Goal: Navigation & Orientation: Understand site structure

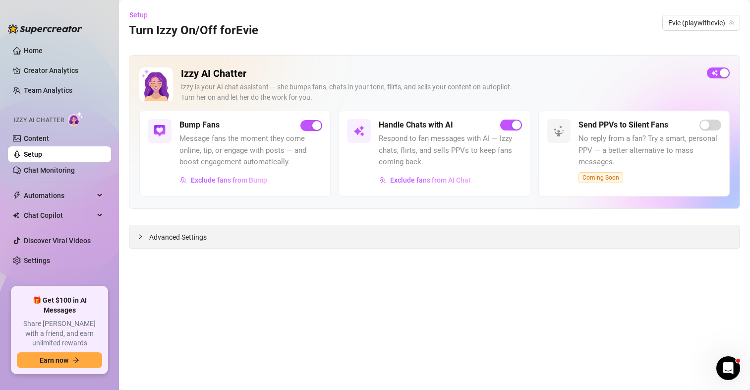
click at [197, 240] on span "Advanced Settings" at bounding box center [178, 237] width 58 height 11
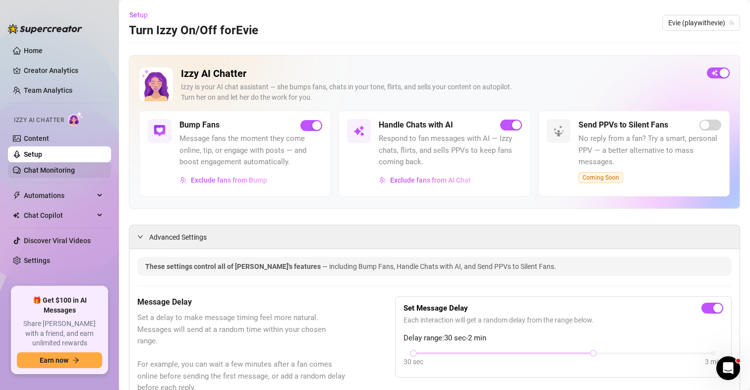
click at [59, 166] on link "Chat Monitoring" at bounding box center [49, 170] width 51 height 8
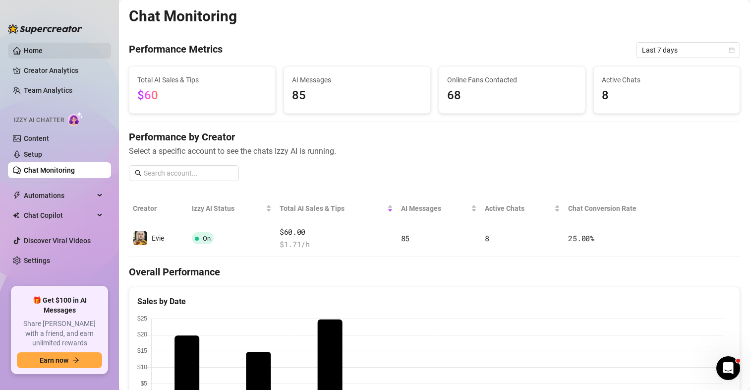
click at [41, 50] on link "Home" at bounding box center [33, 51] width 19 height 8
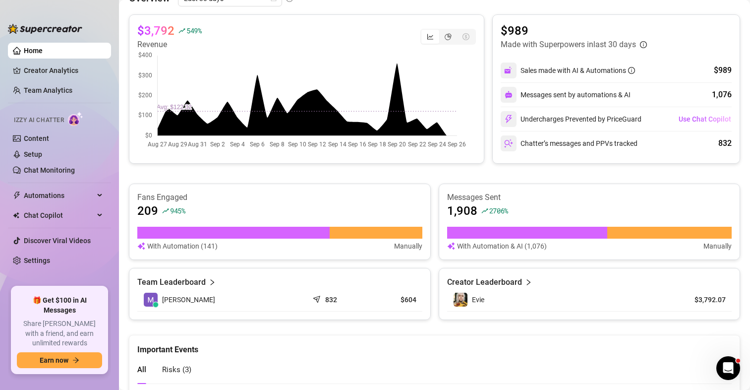
scroll to position [341, 0]
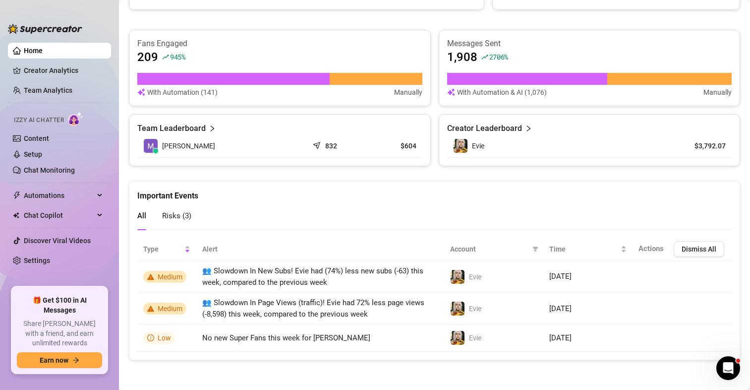
click at [185, 217] on span "Risks ( 3 )" at bounding box center [176, 215] width 29 height 9
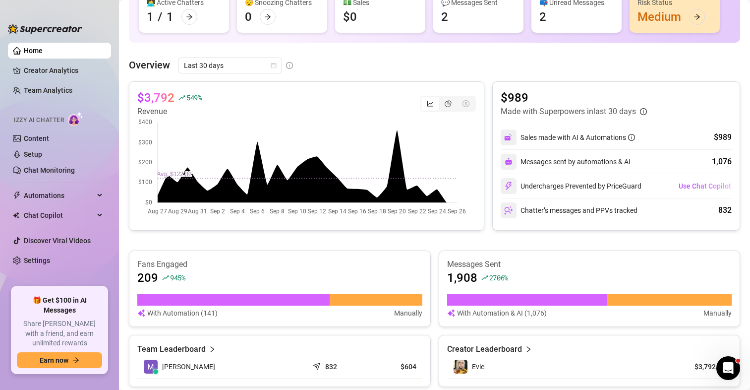
scroll to position [93, 0]
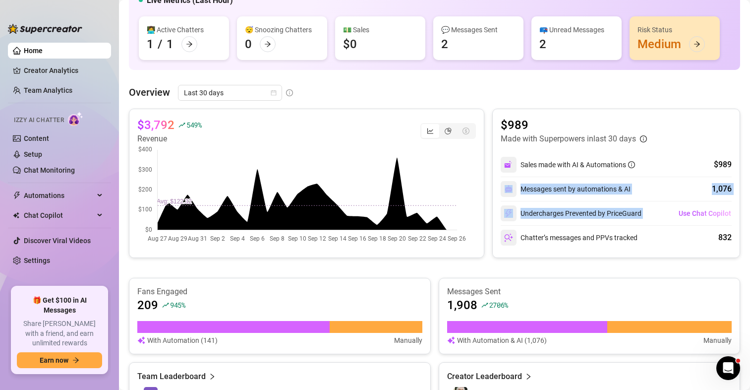
drag, startPoint x: 635, startPoint y: 188, endPoint x: 665, endPoint y: 205, distance: 34.0
click at [665, 205] on div "Sales made with AI & Automations $989 Messages sent by automations & AI 1,076 U…" at bounding box center [616, 201] width 231 height 97
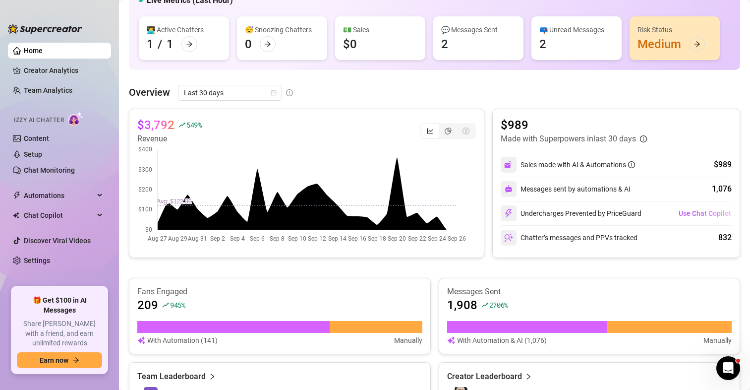
click at [632, 181] on div "Messages sent by automations & AI 1,076" at bounding box center [616, 189] width 231 height 24
drag, startPoint x: 599, startPoint y: 172, endPoint x: 571, endPoint y: 161, distance: 29.4
click at [571, 161] on div "Sales made with AI & Automations $989 Messages sent by automations & AI 1,076 U…" at bounding box center [616, 201] width 231 height 97
click at [571, 161] on div "Sales made with AI & Automations" at bounding box center [578, 164] width 115 height 11
click at [655, 170] on div "Sales made with AI & Automations $989" at bounding box center [616, 165] width 231 height 24
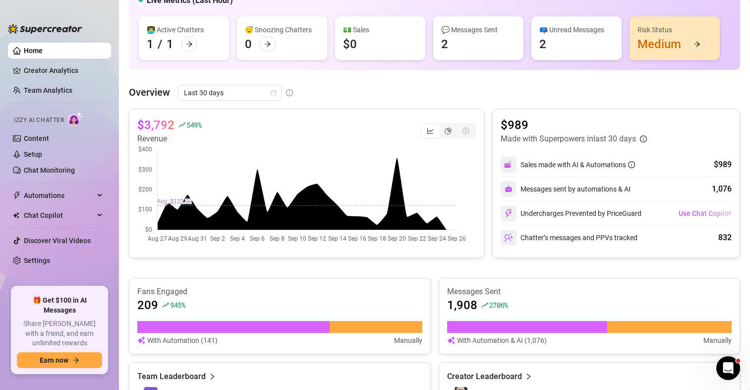
click at [655, 170] on div "Sales made with AI & Automations $989" at bounding box center [616, 165] width 231 height 24
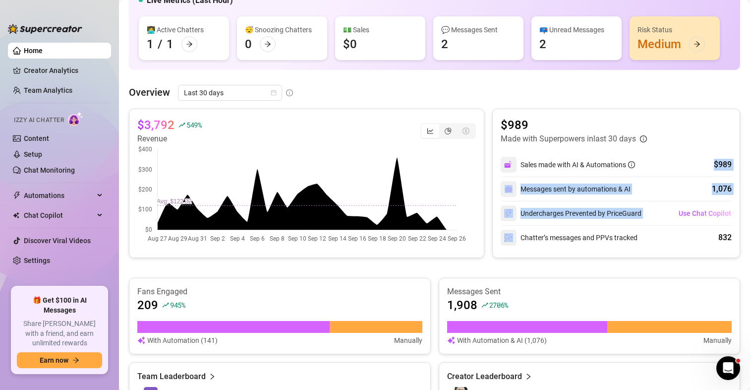
drag, startPoint x: 649, startPoint y: 173, endPoint x: 666, endPoint y: 242, distance: 70.5
click at [666, 242] on div "Sales made with AI & Automations $989 Messages sent by automations & AI 1,076 U…" at bounding box center [616, 201] width 231 height 97
click at [666, 242] on div "[PERSON_NAME]’s messages and PPVs tracked 832" at bounding box center [616, 238] width 231 height 24
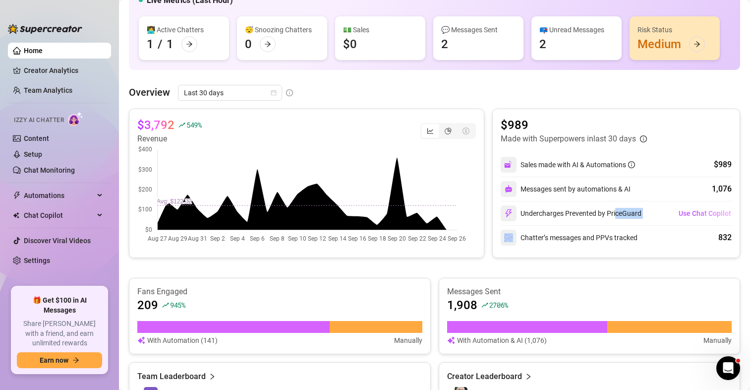
drag, startPoint x: 646, startPoint y: 235, endPoint x: 597, endPoint y: 213, distance: 53.7
click at [598, 213] on div "Sales made with AI & Automations $989 Messages sent by automations & AI 1,076 U…" at bounding box center [616, 201] width 231 height 97
click at [597, 213] on div "Undercharges Prevented by PriceGuard" at bounding box center [571, 213] width 141 height 16
drag, startPoint x: 691, startPoint y: 251, endPoint x: 583, endPoint y: 225, distance: 111.3
click at [584, 226] on div "$989 Made with Superpowers in last 30 days Sales made with AI & Automations $98…" at bounding box center [617, 183] width 248 height 149
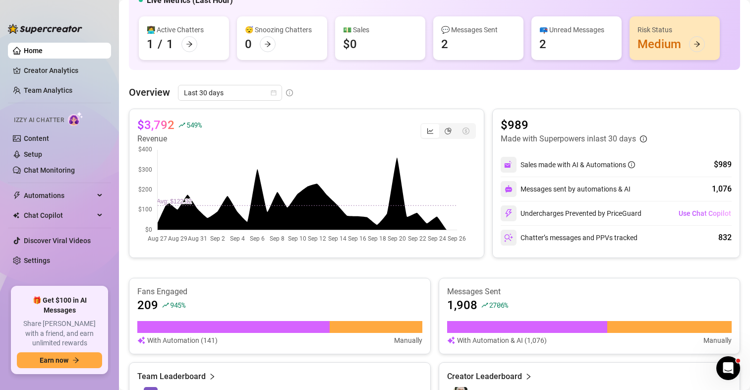
click at [583, 225] on div "Undercharges Prevented by PriceGuard Use Chat Copilot" at bounding box center [616, 213] width 231 height 24
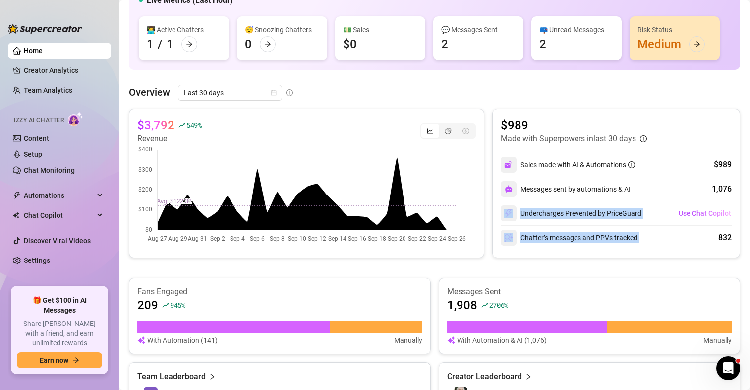
drag, startPoint x: 579, startPoint y: 206, endPoint x: 682, endPoint y: 246, distance: 110.4
click at [682, 246] on div "Sales made with AI & Automations $989 Messages sent by automations & AI 1,076 U…" at bounding box center [616, 201] width 231 height 97
drag, startPoint x: 654, startPoint y: 235, endPoint x: 632, endPoint y: 238, distance: 22.0
click at [654, 236] on div "[PERSON_NAME]’s messages and PPVs tracked 832" at bounding box center [616, 238] width 231 height 24
click at [608, 238] on div "Chatter’s messages and PPVs tracked" at bounding box center [569, 238] width 137 height 16
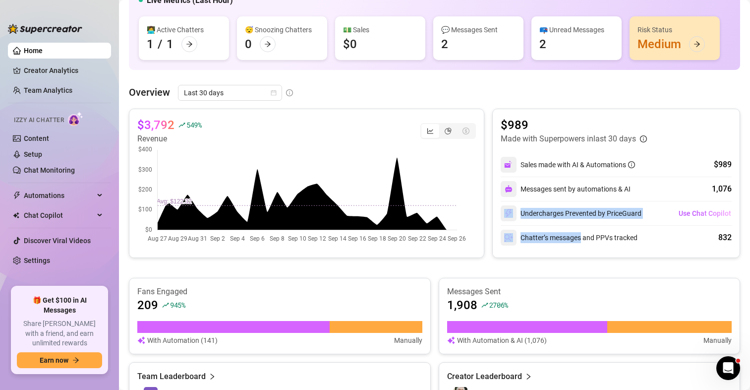
drag, startPoint x: 573, startPoint y: 236, endPoint x: 580, endPoint y: 212, distance: 24.2
click at [580, 213] on div "Sales made with AI & Automations $989 Messages sent by automations & AI 1,076 U…" at bounding box center [616, 201] width 231 height 97
click at [580, 212] on div "Undercharges Prevented by PriceGuard" at bounding box center [571, 213] width 141 height 16
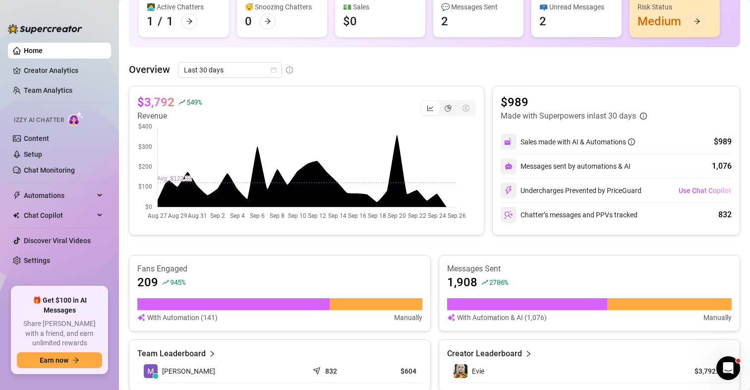
scroll to position [0, 0]
